Goal: Information Seeking & Learning: Find specific fact

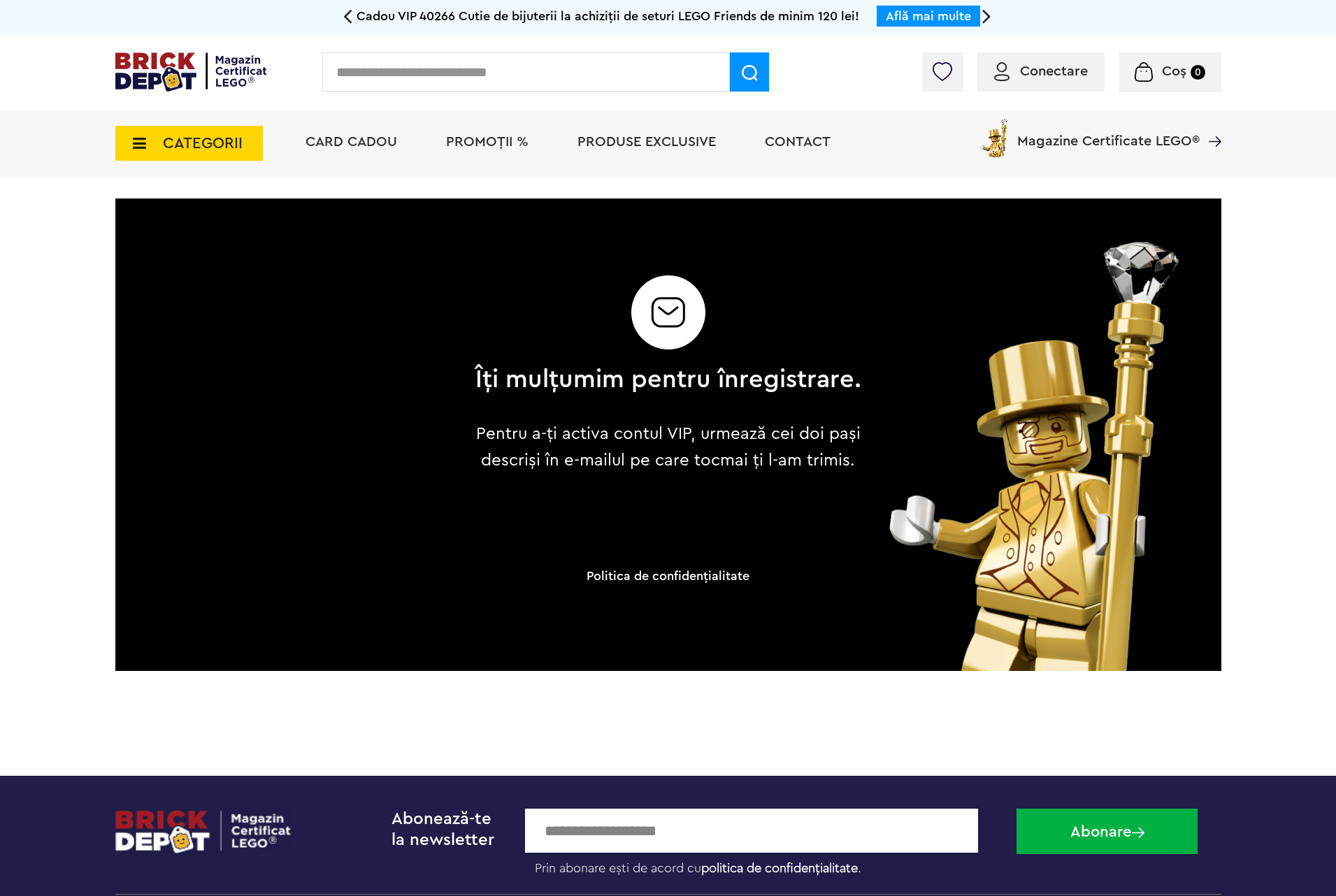
click at [478, 46] on div "Conectare Coș 0 Coș Nu ai nimic în coș Conectare Descoperă noutățile" at bounding box center [668, 73] width 1336 height 75
click at [478, 61] on input "text" at bounding box center [526, 72] width 407 height 39
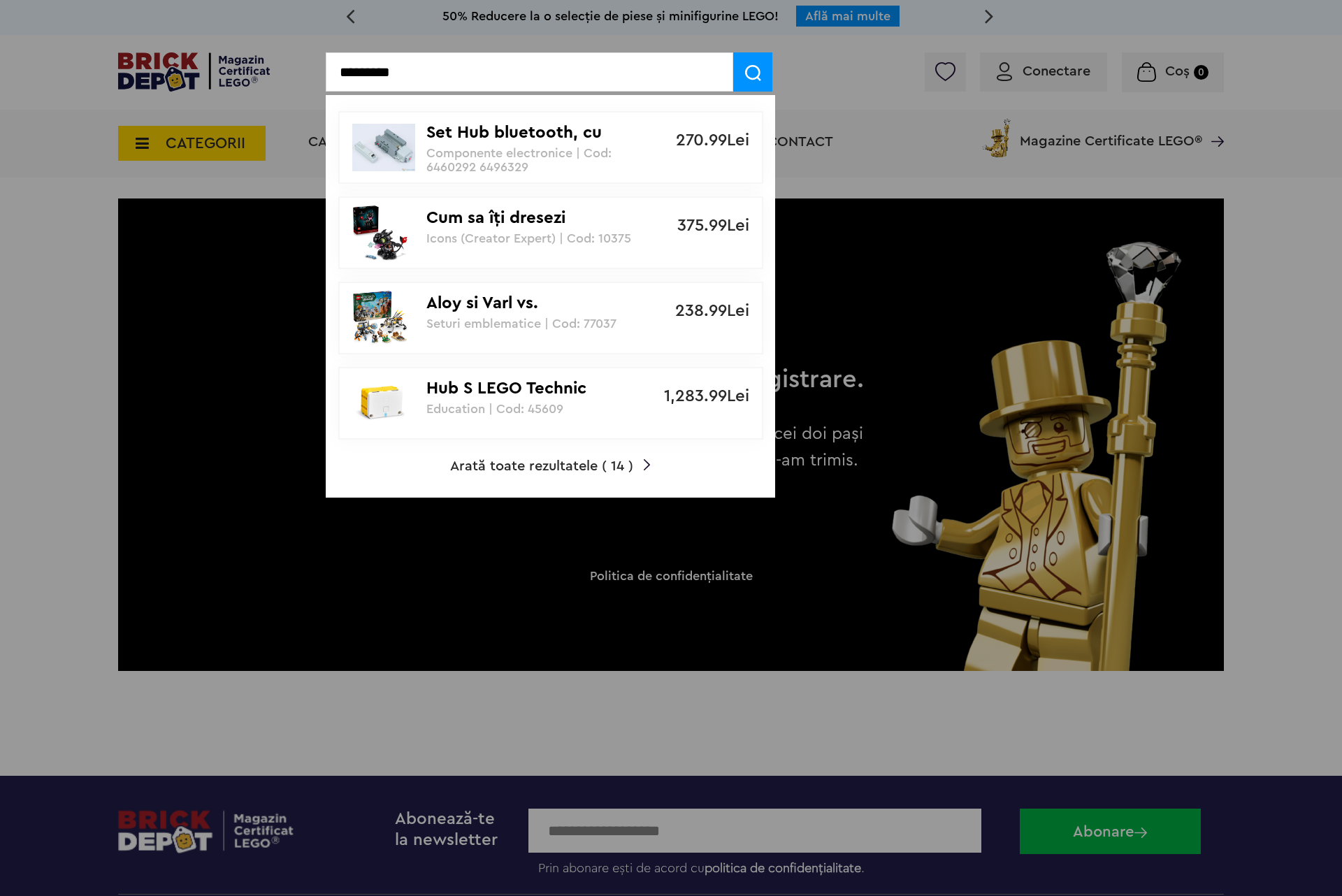
type input "*********"
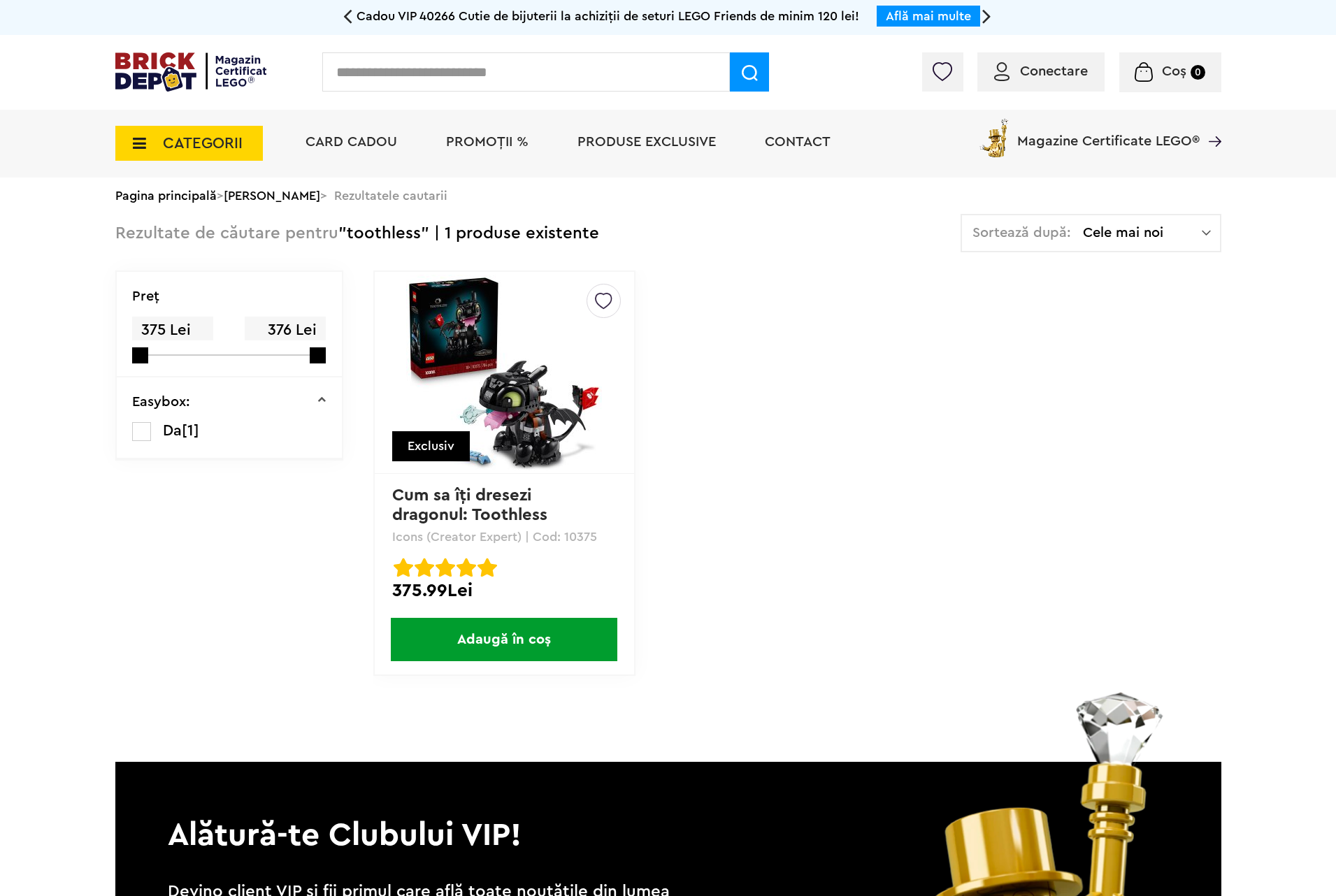
drag, startPoint x: 569, startPoint y: 538, endPoint x: 590, endPoint y: 538, distance: 21.0
drag, startPoint x: 590, startPoint y: 538, endPoint x: 596, endPoint y: 525, distance: 14.3
click at [596, 525] on div "Creează o listă nouă Exclusiv Cum sa îţi dresezi dragonul: Toothless Icons (Cre…" at bounding box center [505, 473] width 263 height 406
drag, startPoint x: 599, startPoint y: 532, endPoint x: 567, endPoint y: 544, distance: 34.2
click at [567, 544] on div "Creează o listă nouă Exclusiv Cum sa îţi dresezi dragonul: Toothless Icons (Cre…" at bounding box center [505, 473] width 263 height 406
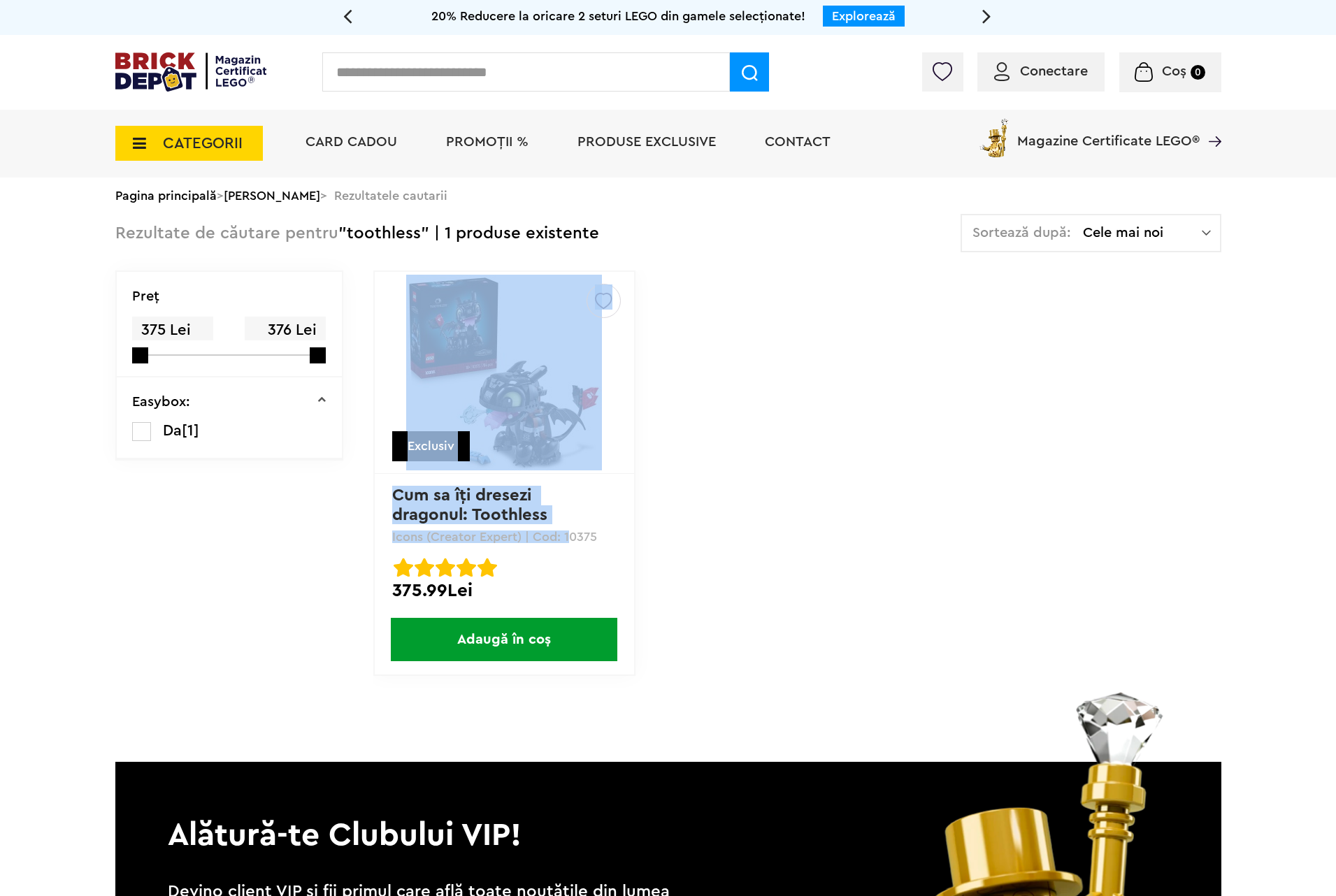
drag, startPoint x: 565, startPoint y: 532, endPoint x: 644, endPoint y: 535, distance: 79.1
click at [644, 535] on div "Creează o listă nouă Exclusiv Cum sa îţi dresezi dragonul: Toothless Icons (Cre…" at bounding box center [797, 487] width 848 height 434
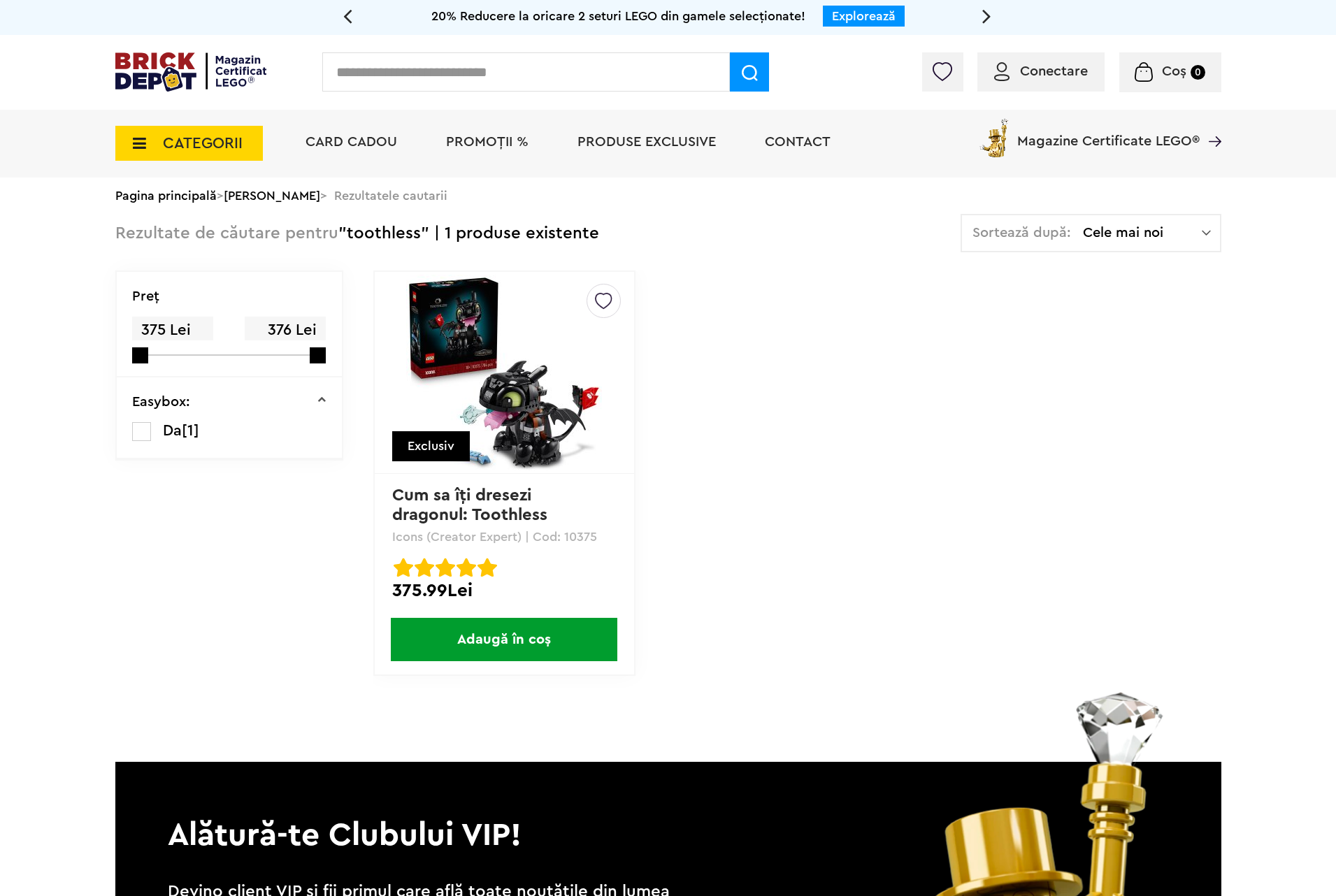
click at [598, 535] on p "Icons (Creator Expert) | Cod: 10375" at bounding box center [504, 536] width 224 height 13
drag, startPoint x: 598, startPoint y: 535, endPoint x: 565, endPoint y: 535, distance: 33.0
click at [565, 535] on p "Icons (Creator Expert) | Cod: 10375" at bounding box center [504, 536] width 224 height 13
copy p "10375"
